Goal: Check status: Check status

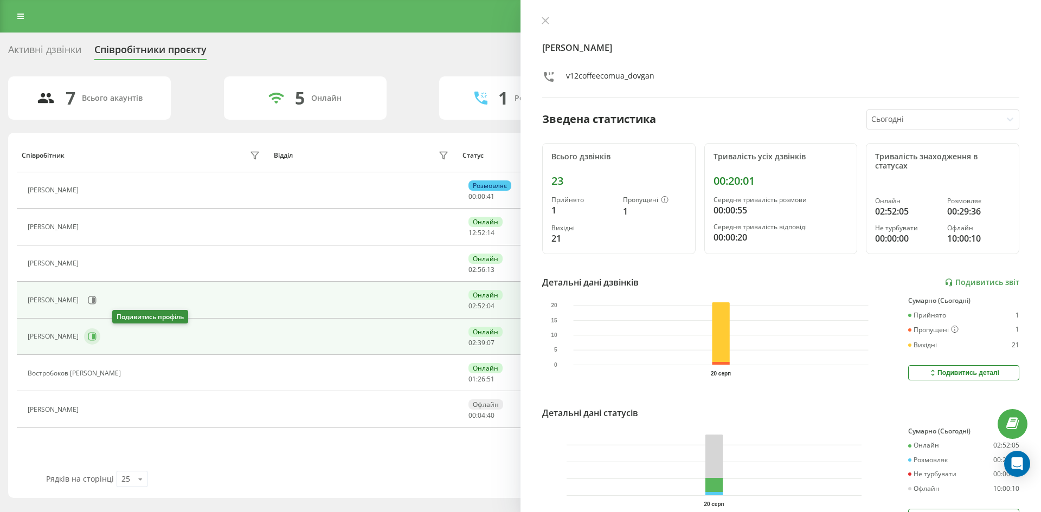
click at [96, 335] on icon at bounding box center [92, 337] width 8 height 8
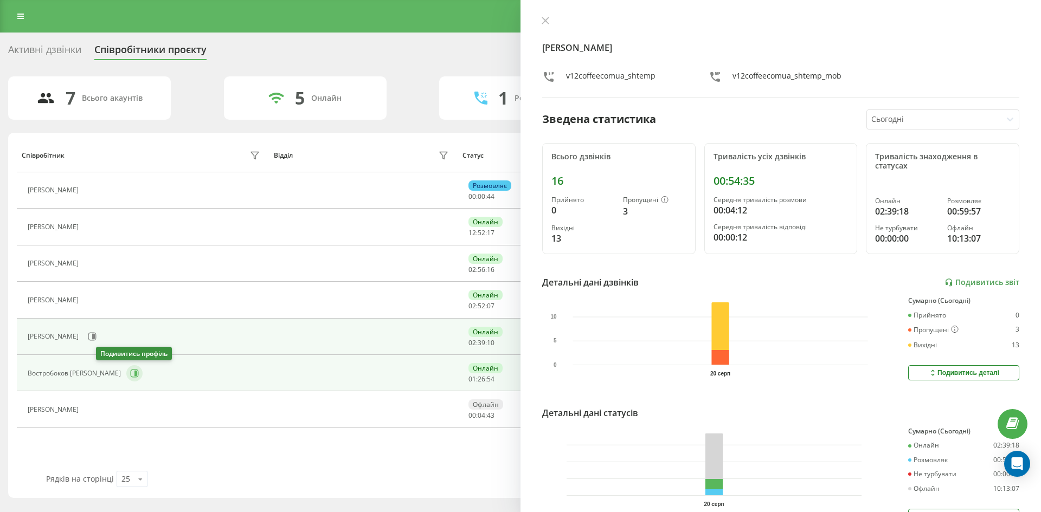
click at [126, 377] on button at bounding box center [134, 373] width 16 height 16
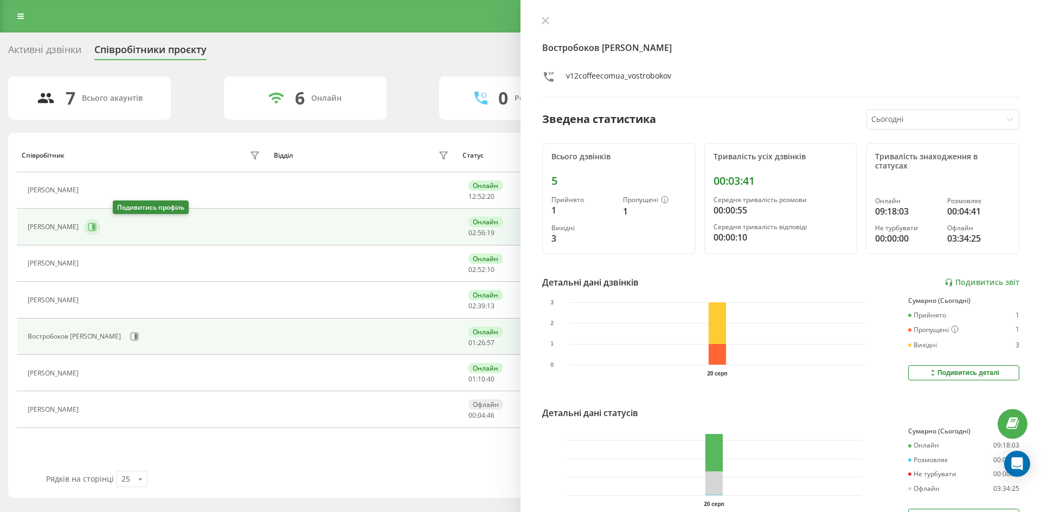
click at [100, 228] on button at bounding box center [92, 227] width 16 height 16
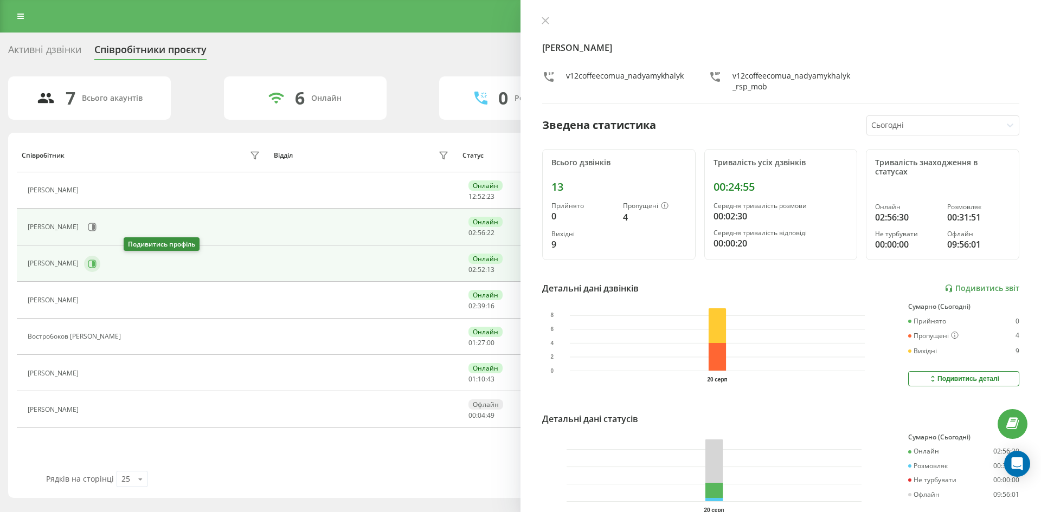
click at [100, 271] on button at bounding box center [92, 264] width 16 height 16
